Goal: Task Accomplishment & Management: Complete application form

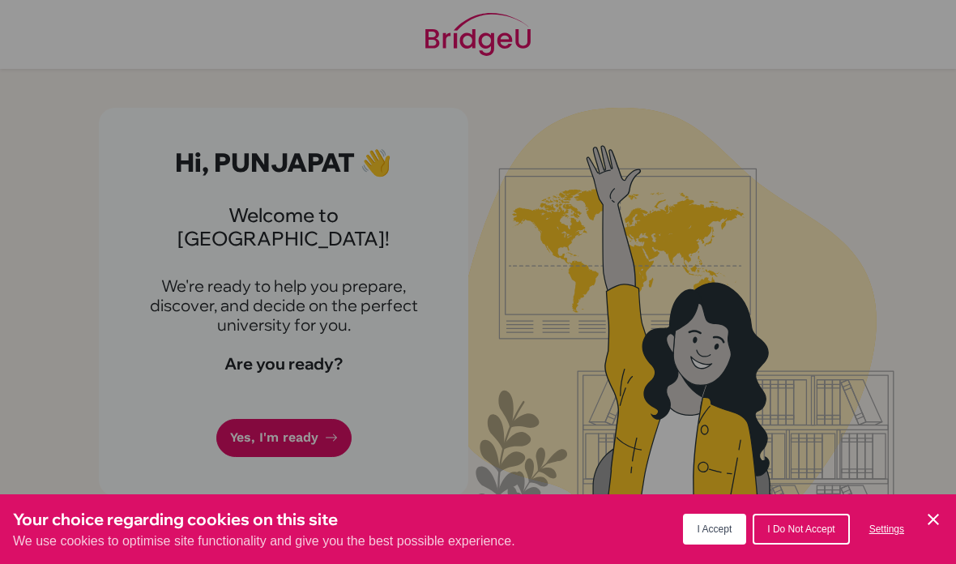
click at [739, 522] on button "I Accept" at bounding box center [715, 528] width 64 height 31
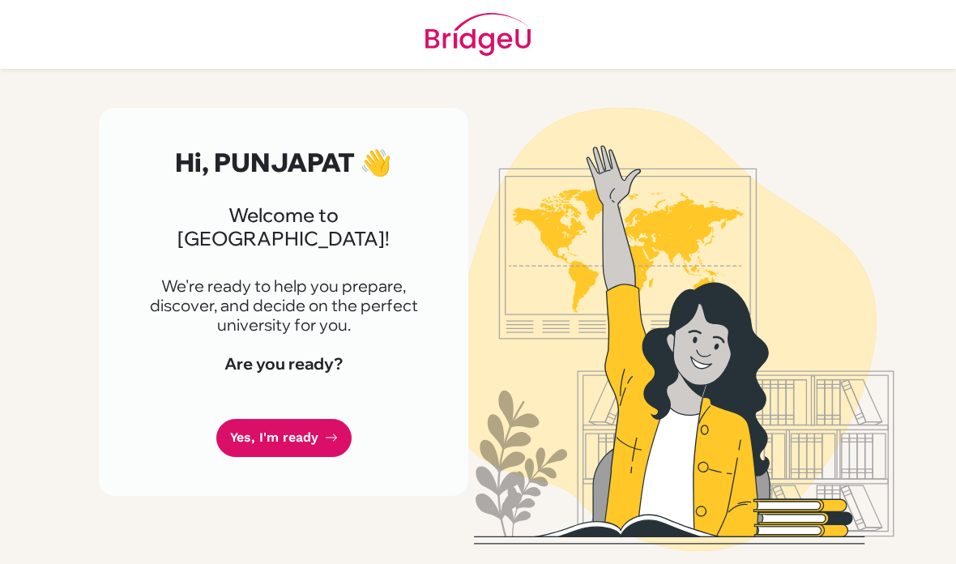
click at [276, 419] on link "Yes, I'm ready" at bounding box center [283, 438] width 135 height 38
click at [256, 419] on link "Yes, I'm ready" at bounding box center [283, 438] width 135 height 38
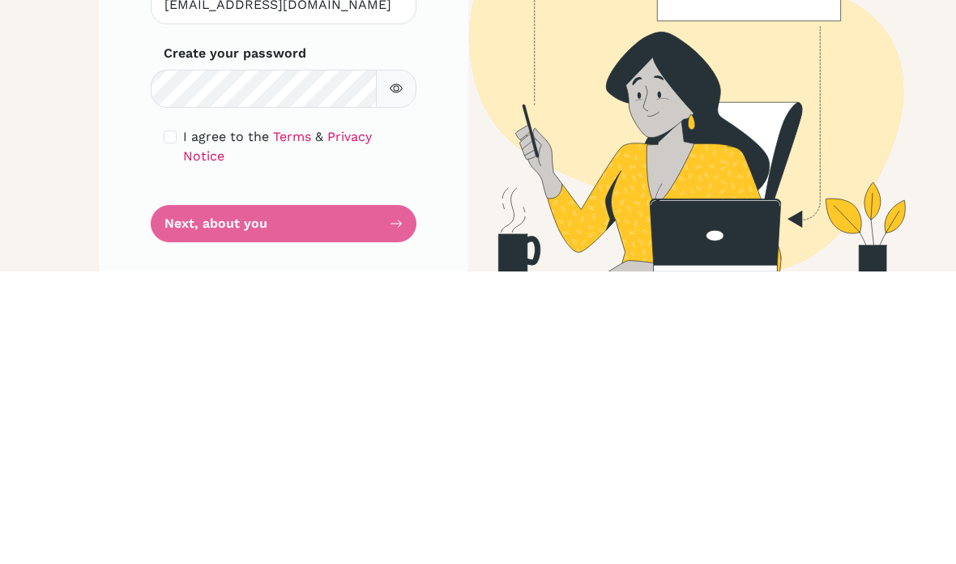
scroll to position [65, 0]
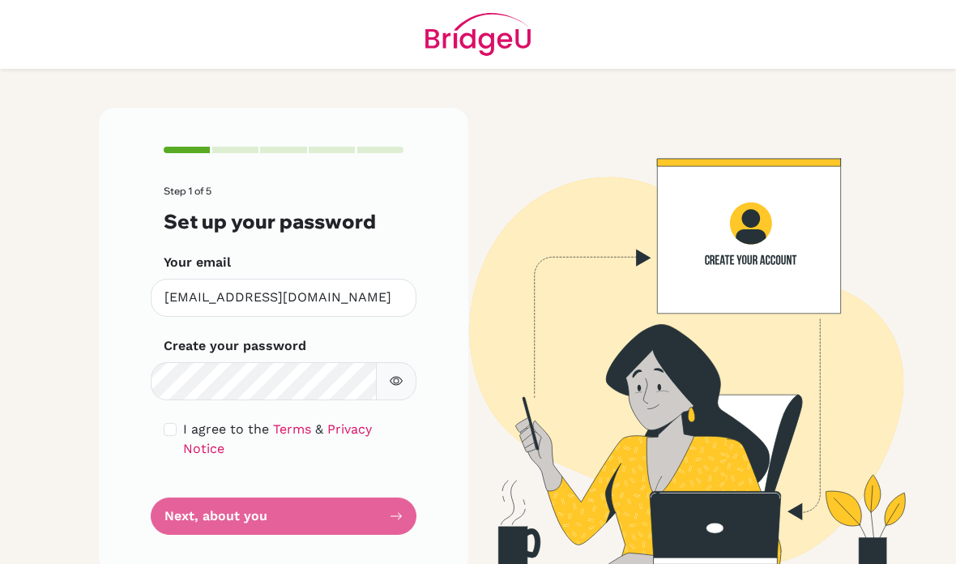
click at [208, 445] on form "Step 1 of 5 Set up your password Your email [EMAIL_ADDRESS][DOMAIN_NAME] Invali…" at bounding box center [284, 359] width 240 height 349
click at [347, 444] on form "Step 1 of 5 Set up your password Your email [EMAIL_ADDRESS][DOMAIN_NAME] Invali…" at bounding box center [284, 359] width 240 height 349
click at [394, 448] on form "Step 1 of 5 Set up your password Your email [EMAIL_ADDRESS][DOMAIN_NAME] Invali…" at bounding box center [284, 359] width 240 height 349
click at [382, 362] on button "button" at bounding box center [396, 381] width 40 height 38
click at [428, 434] on div "Step 1 of 5 Set up your password Your email [EMAIL_ADDRESS][DOMAIN_NAME] Invali…" at bounding box center [283, 341] width 369 height 466
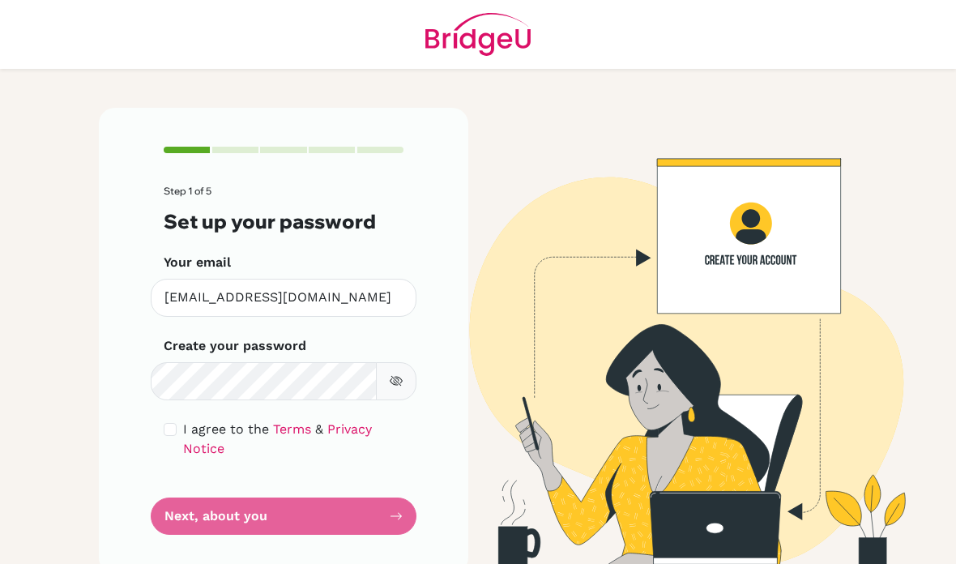
click at [398, 464] on form "Step 1 of 5 Set up your password Your email [EMAIL_ADDRESS][DOMAIN_NAME] Invali…" at bounding box center [284, 359] width 240 height 349
click at [387, 464] on form "Step 1 of 5 Set up your password Your email [EMAIL_ADDRESS][DOMAIN_NAME] Invali…" at bounding box center [284, 359] width 240 height 349
click at [334, 470] on div "Step 1 of 5 Set up your password Your email [EMAIL_ADDRESS][DOMAIN_NAME] Invali…" at bounding box center [283, 341] width 369 height 466
click at [274, 457] on form "Step 1 of 5 Set up your password Your email [EMAIL_ADDRESS][DOMAIN_NAME] Invali…" at bounding box center [284, 359] width 240 height 349
click at [229, 460] on form "Step 1 of 5 Set up your password Your email [EMAIL_ADDRESS][DOMAIN_NAME] Invali…" at bounding box center [284, 359] width 240 height 349
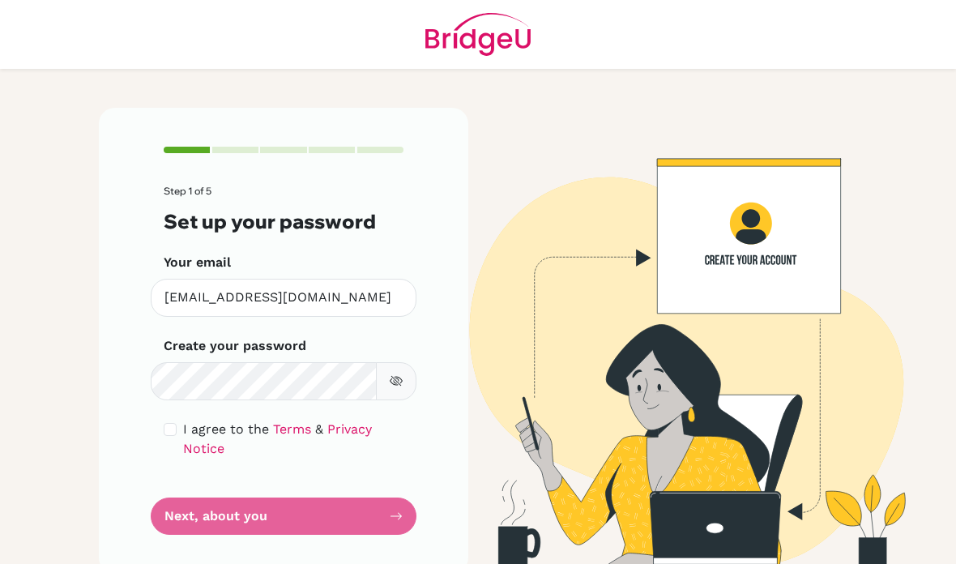
click at [229, 460] on form "Step 1 of 5 Set up your password Your email [EMAIL_ADDRESS][DOMAIN_NAME] Invali…" at bounding box center [284, 359] width 240 height 349
click at [394, 374] on icon "button" at bounding box center [396, 380] width 13 height 13
click at [227, 452] on form "Step 1 of 5 Set up your password Your email [EMAIL_ADDRESS][DOMAIN_NAME] Invali…" at bounding box center [284, 359] width 240 height 349
click at [242, 432] on form "Step 1 of 5 Set up your password Your email [EMAIL_ADDRESS][DOMAIN_NAME] Invali…" at bounding box center [284, 359] width 240 height 349
click at [209, 426] on form "Step 1 of 5 Set up your password Your email [EMAIL_ADDRESS][DOMAIN_NAME] Invali…" at bounding box center [284, 359] width 240 height 349
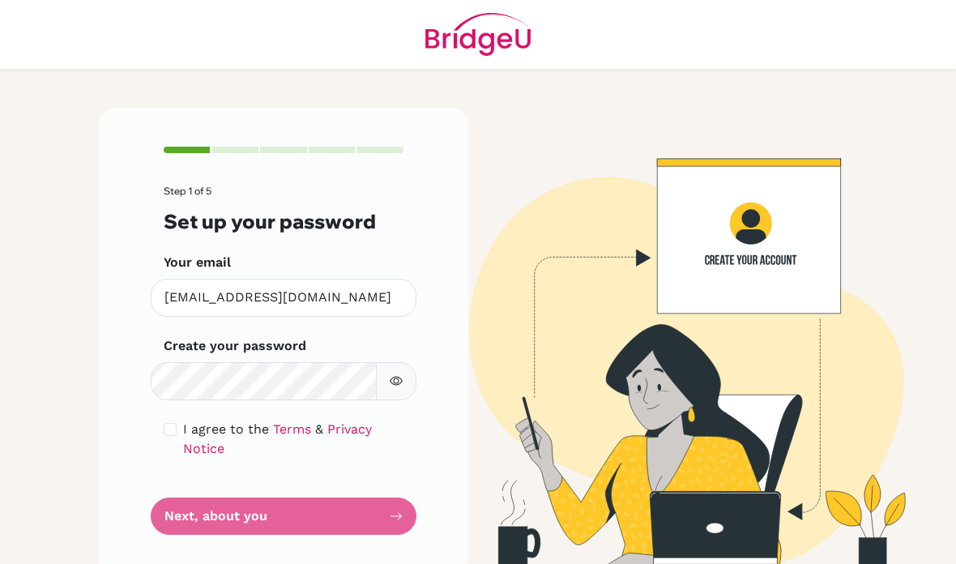
click at [207, 449] on form "Step 1 of 5 Set up your password Your email [EMAIL_ADDRESS][DOMAIN_NAME] Invali…" at bounding box center [284, 359] width 240 height 349
click at [225, 438] on form "Step 1 of 5 Set up your password Your email [EMAIL_ADDRESS][DOMAIN_NAME] Invali…" at bounding box center [284, 359] width 240 height 349
click at [224, 438] on form "Step 1 of 5 Set up your password Your email [EMAIL_ADDRESS][DOMAIN_NAME] Invali…" at bounding box center [284, 359] width 240 height 349
click at [231, 450] on form "Step 1 of 5 Set up your password Your email [EMAIL_ADDRESS][DOMAIN_NAME] Invali…" at bounding box center [284, 359] width 240 height 349
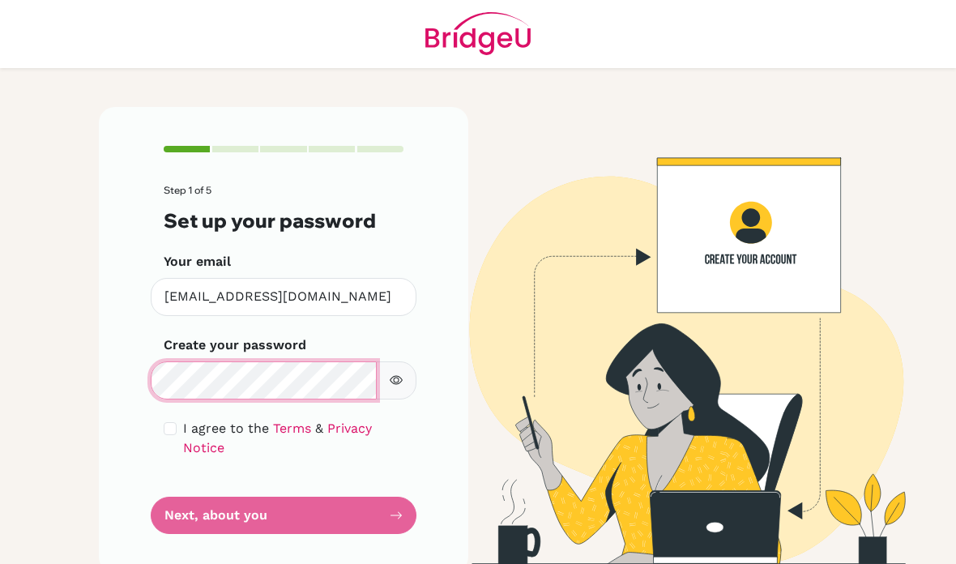
scroll to position [11, 0]
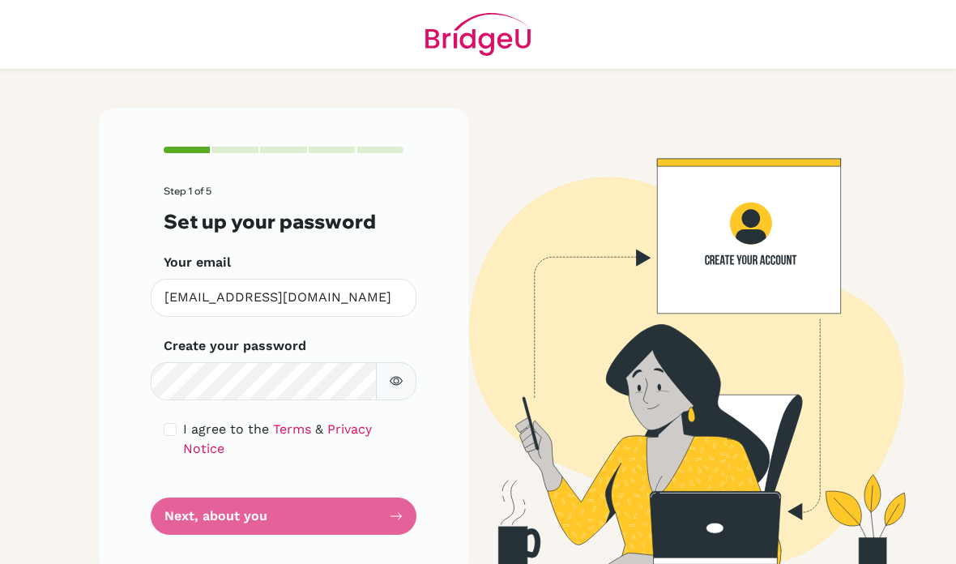
click at [171, 504] on form "Step 1 of 5 Set up your password Your email [EMAIL_ADDRESS][DOMAIN_NAME] Invali…" at bounding box center [284, 359] width 240 height 349
click at [173, 522] on form "Step 1 of 5 Set up your password Your email [EMAIL_ADDRESS][DOMAIN_NAME] Invali…" at bounding box center [284, 359] width 240 height 349
click at [392, 513] on form "Step 1 of 5 Set up your password Your email [EMAIL_ADDRESS][DOMAIN_NAME] Invali…" at bounding box center [284, 359] width 240 height 349
click at [392, 512] on form "Step 1 of 5 Set up your password Your email [EMAIL_ADDRESS][DOMAIN_NAME] Invali…" at bounding box center [284, 359] width 240 height 349
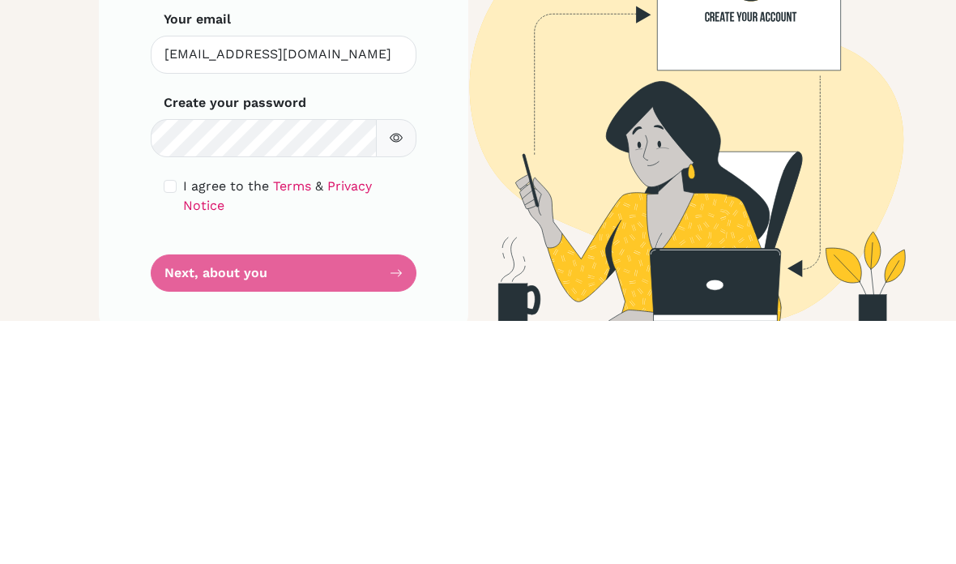
scroll to position [65, 0]
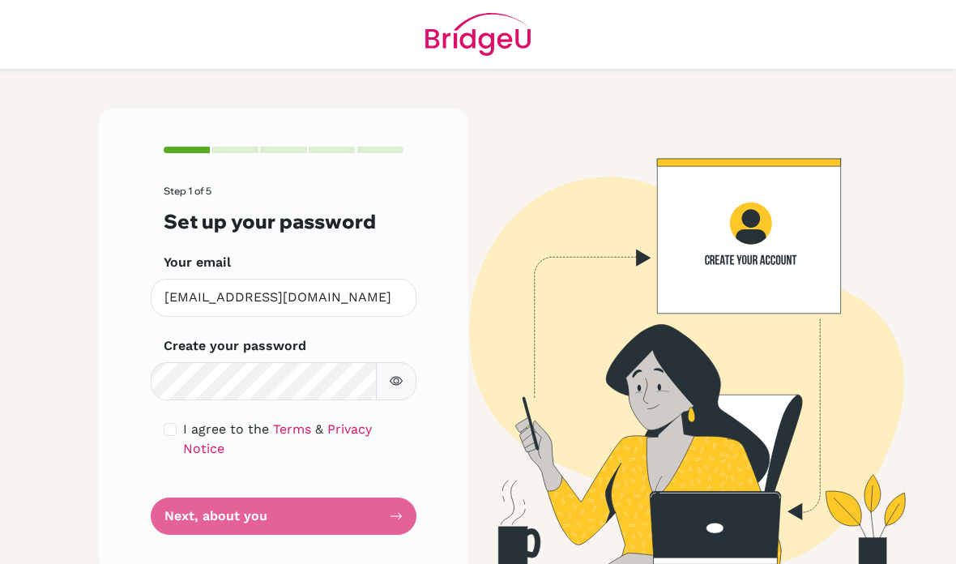
click at [267, 445] on form "Step 1 of 5 Set up your password Your email [EMAIL_ADDRESS][DOMAIN_NAME] Invali…" at bounding box center [284, 359] width 240 height 349
click at [215, 441] on form "Step 1 of 5 Set up your password Your email tong04305@rais.ac.th Invalid email …" at bounding box center [284, 359] width 240 height 349
click at [395, 374] on icon "button" at bounding box center [396, 380] width 13 height 13
click at [405, 362] on button "button" at bounding box center [396, 381] width 40 height 38
click at [393, 452] on form "Step 1 of 5 Set up your password Your email tong04305@rais.ac.th Invalid email …" at bounding box center [284, 359] width 240 height 349
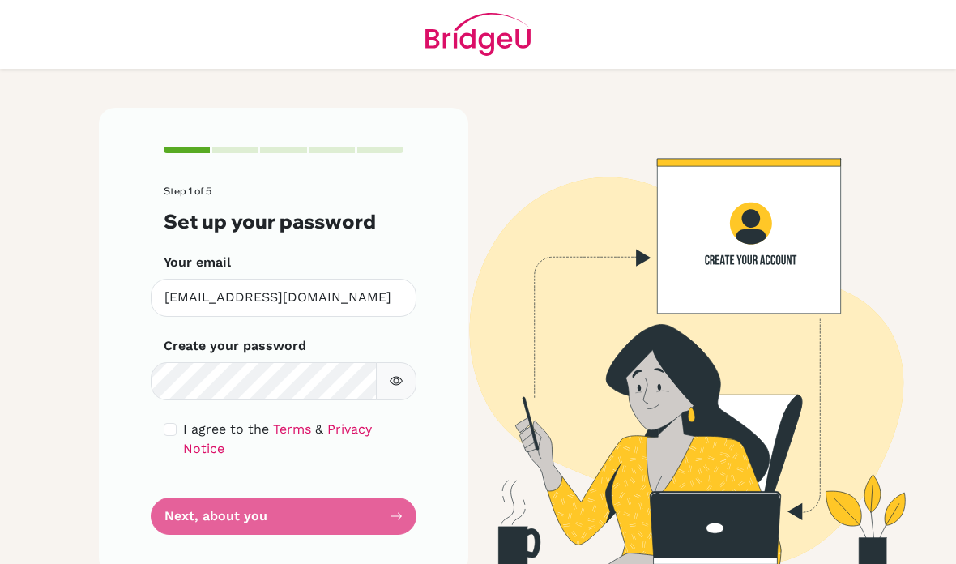
click at [399, 458] on form "Step 1 of 5 Set up your password Your email tong04305@rais.ac.th Invalid email …" at bounding box center [284, 359] width 240 height 349
click at [207, 432] on form "Step 1 of 5 Set up your password Your email tong04305@rais.ac.th Invalid email …" at bounding box center [284, 359] width 240 height 349
click at [205, 442] on form "Step 1 of 5 Set up your password Your email tong04305@rais.ac.th Invalid email …" at bounding box center [284, 359] width 240 height 349
click at [204, 444] on form "Step 1 of 5 Set up your password Your email tong04305@rais.ac.th Invalid email …" at bounding box center [284, 359] width 240 height 349
click at [201, 446] on form "Step 1 of 5 Set up your password Your email tong04305@rais.ac.th Invalid email …" at bounding box center [284, 359] width 240 height 349
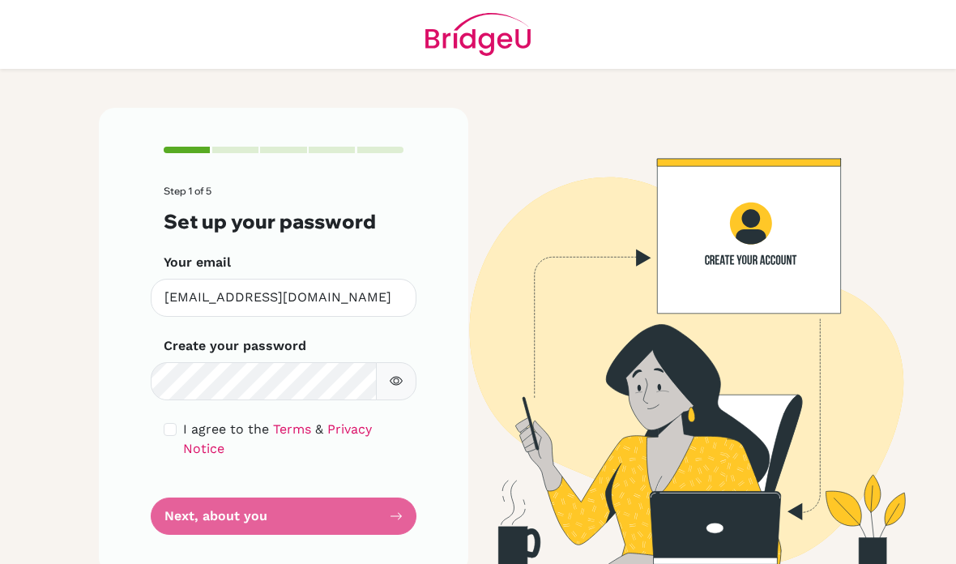
click at [197, 448] on form "Step 1 of 5 Set up your password Your email tong04305@rais.ac.th Invalid email …" at bounding box center [284, 359] width 240 height 349
click at [191, 442] on form "Step 1 of 5 Set up your password Your email tong04305@rais.ac.th Invalid email …" at bounding box center [284, 359] width 240 height 349
click at [399, 461] on form "Step 1 of 5 Set up your password Your email tong04305@rais.ac.th Invalid email …" at bounding box center [284, 359] width 240 height 349
click at [409, 447] on div "Step 1 of 5 Set up your password Your email tong04305@rais.ac.th Invalid email …" at bounding box center [283, 341] width 369 height 466
click at [344, 279] on input "[EMAIL_ADDRESS][DOMAIN_NAME]" at bounding box center [284, 298] width 266 height 38
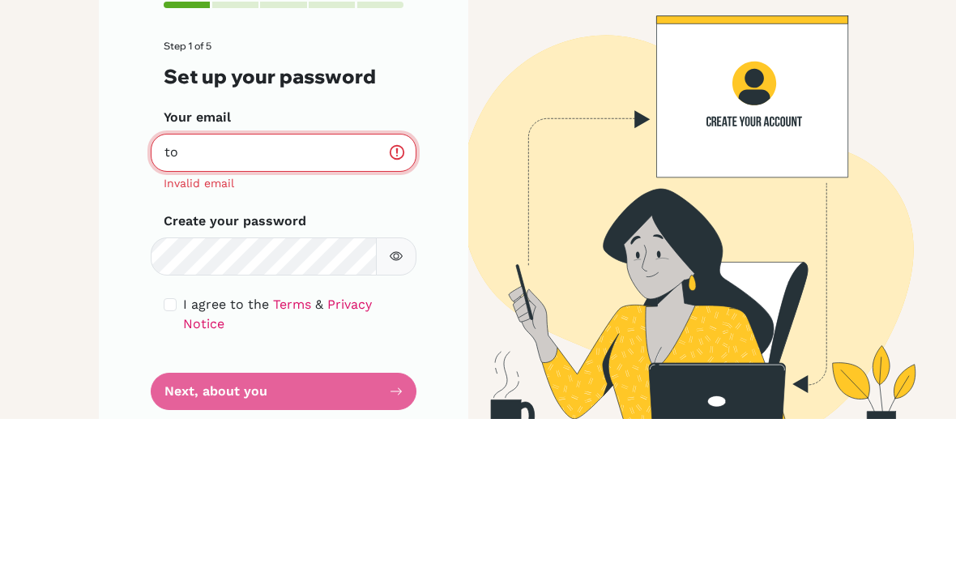
type input "t"
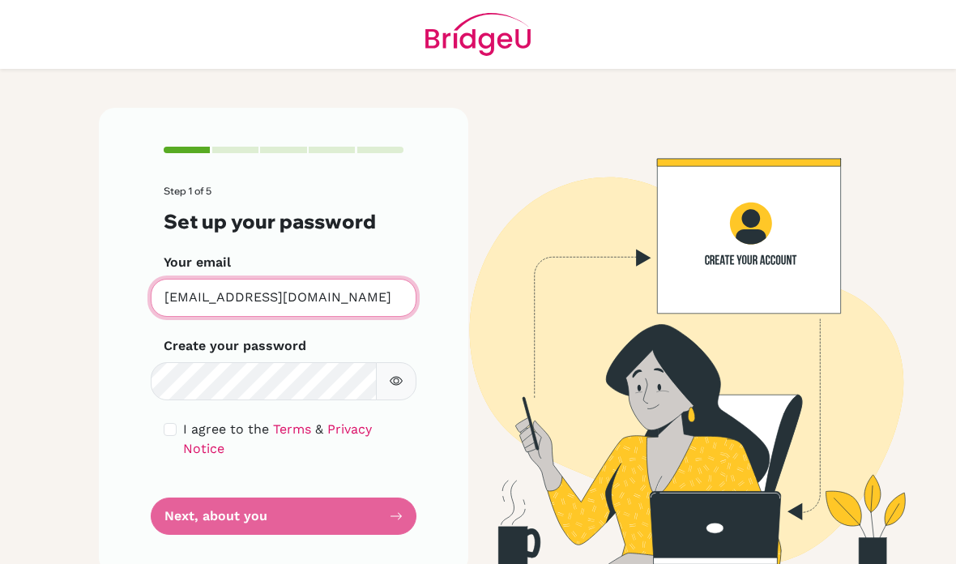
type input "punjapat.ngam@gmail.com"
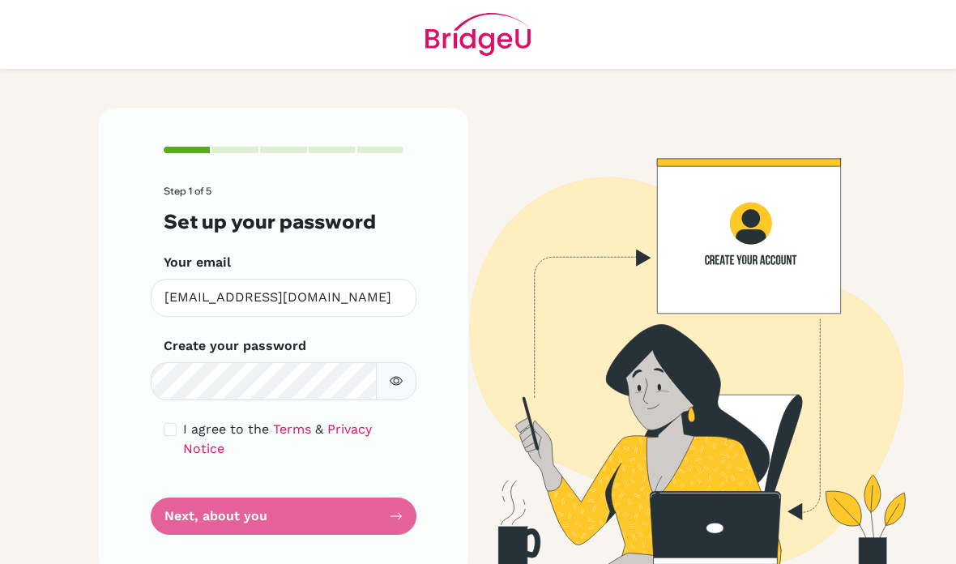
click at [383, 444] on form "Step 1 of 5 Set up your password Your email punjapat.ngam@gmail.com Invalid ema…" at bounding box center [284, 359] width 240 height 349
click at [401, 461] on form "Step 1 of 5 Set up your password Your email punjapat.ngam@gmail.com Invalid ema…" at bounding box center [284, 359] width 240 height 349
click at [400, 454] on form "Step 1 of 5 Set up your password Your email punjapat.ngam@gmail.com Invalid ema…" at bounding box center [284, 359] width 240 height 349
click at [399, 453] on form "Step 1 of 5 Set up your password Your email punjapat.ngam@gmail.com Invalid ema…" at bounding box center [284, 359] width 240 height 349
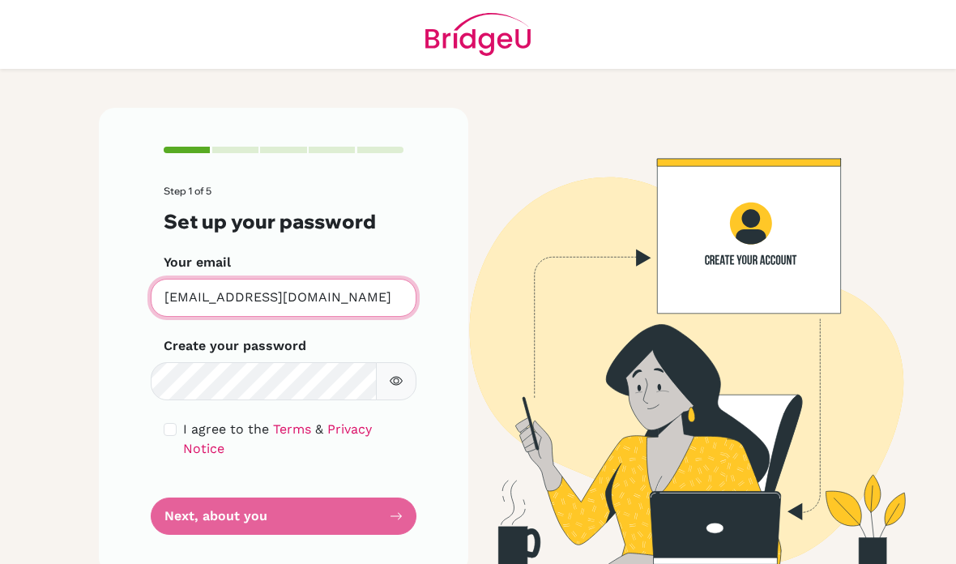
click at [386, 279] on input "punjapat.ngam@gmail.com" at bounding box center [284, 298] width 266 height 38
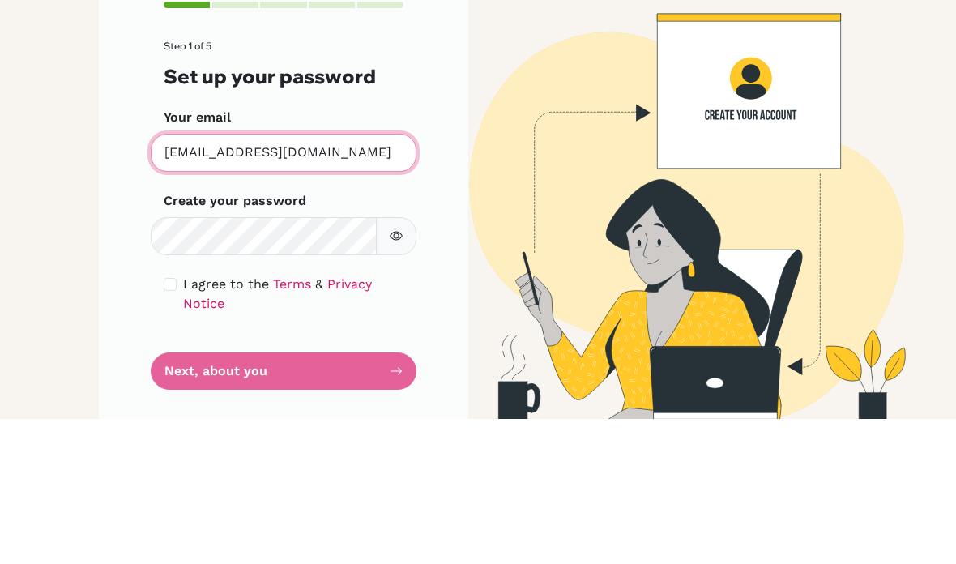
click at [372, 279] on input "punjapat.ngam@gmail.com" at bounding box center [284, 298] width 266 height 38
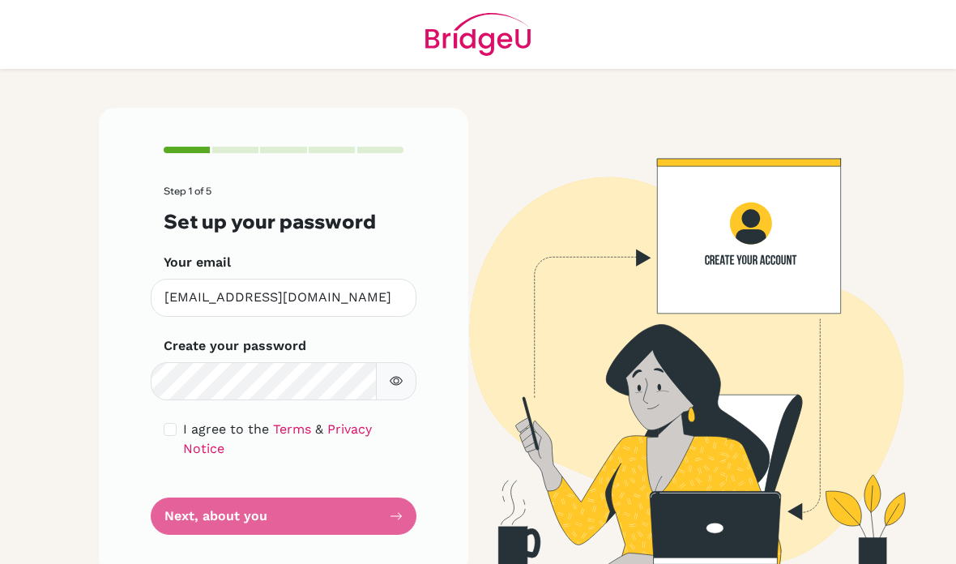
scroll to position [65, 0]
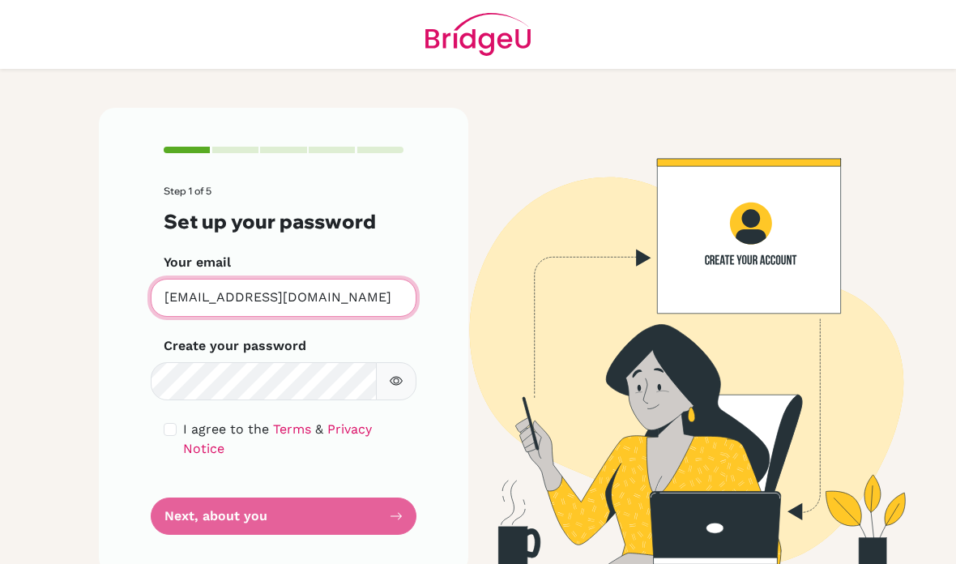
click at [377, 300] on input "[EMAIL_ADDRESS][DOMAIN_NAME]" at bounding box center [284, 298] width 266 height 38
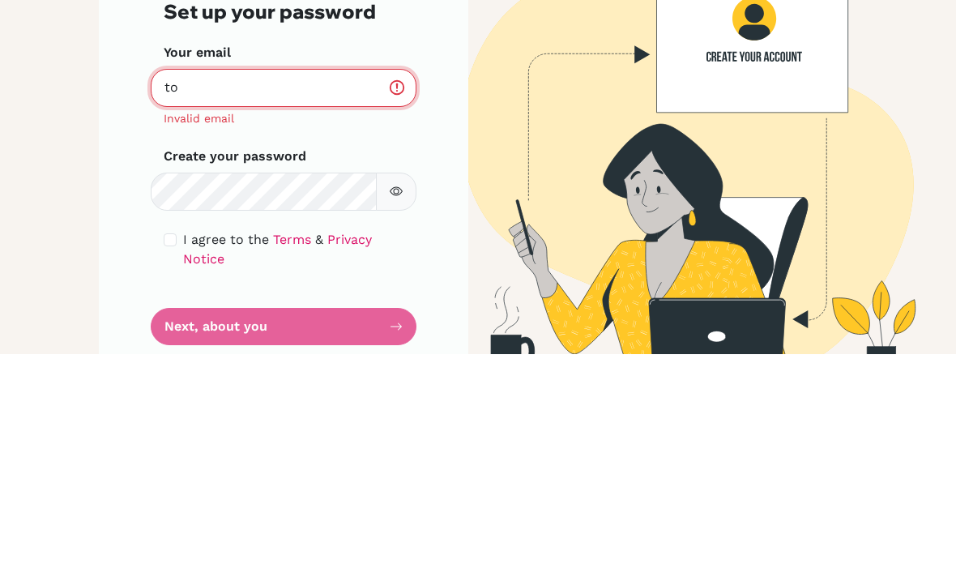
type input "t"
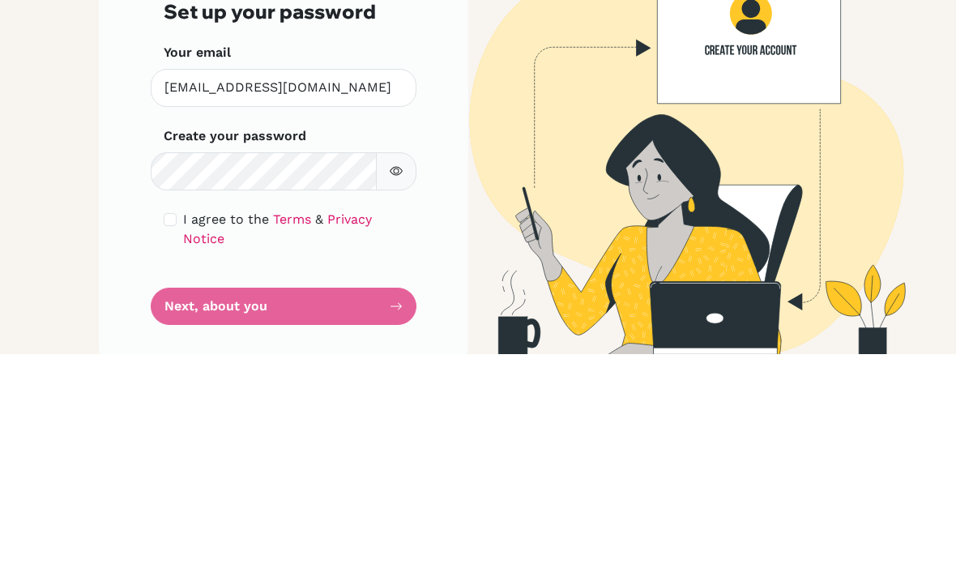
scroll to position [65, 0]
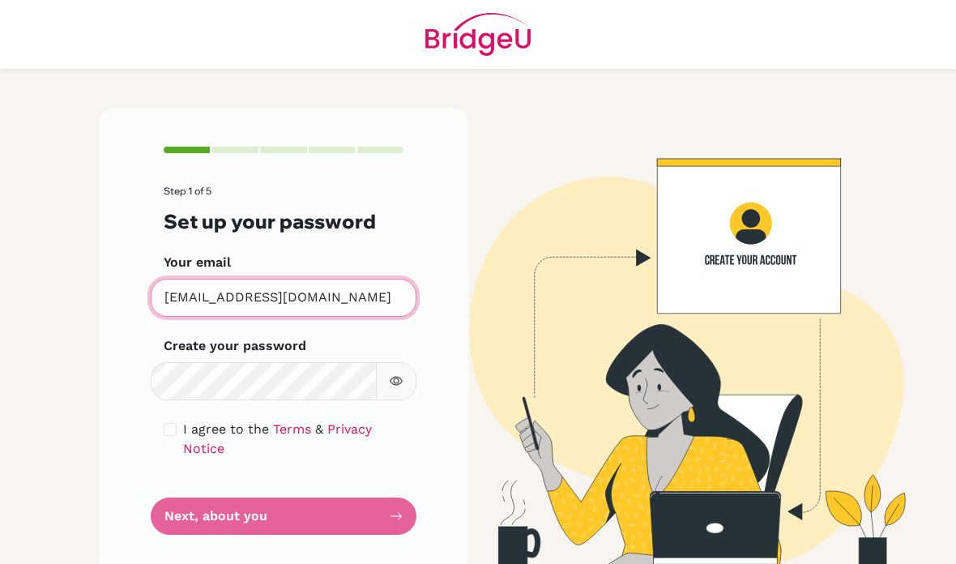
type input "[EMAIL_ADDRESS][DOMAIN_NAME]"
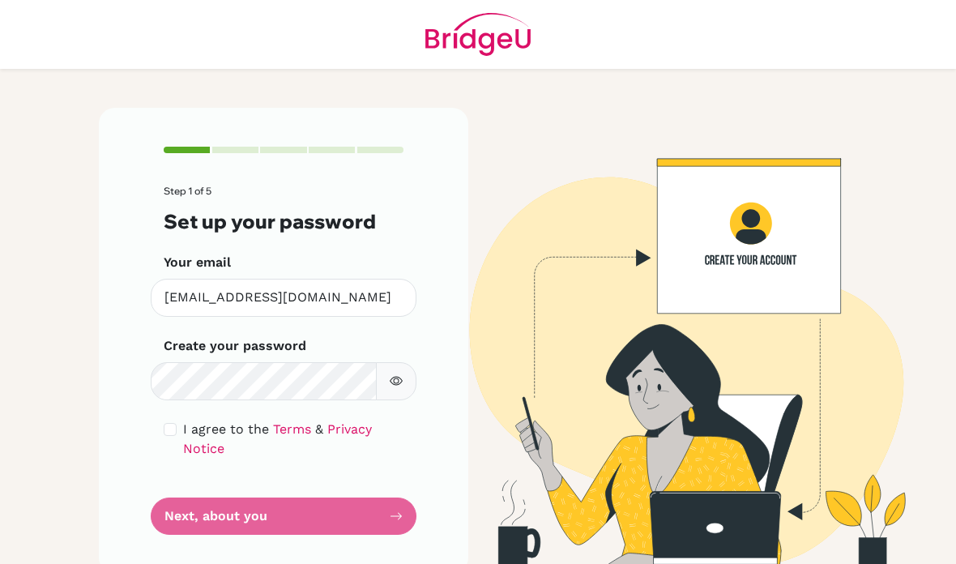
click at [165, 423] on input "checkbox" at bounding box center [170, 429] width 13 height 13
checkbox input "true"
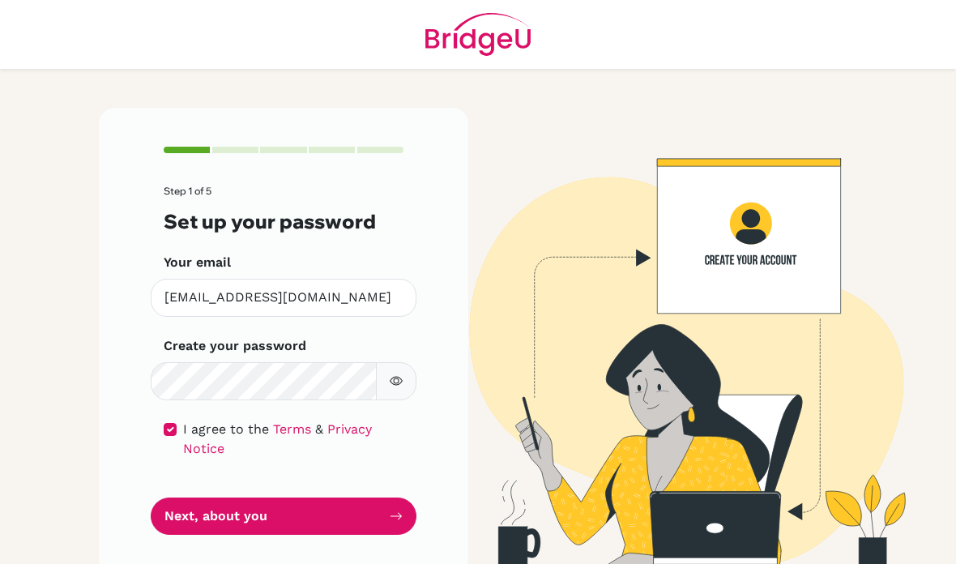
click at [374, 497] on button "Next, about you" at bounding box center [284, 516] width 266 height 38
